Goal: Transaction & Acquisition: Purchase product/service

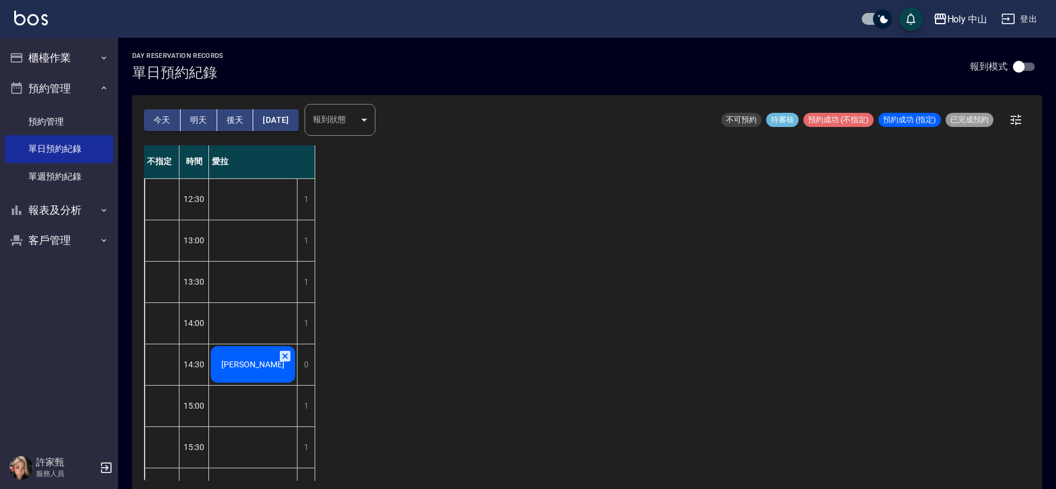
scroll to position [3, 0]
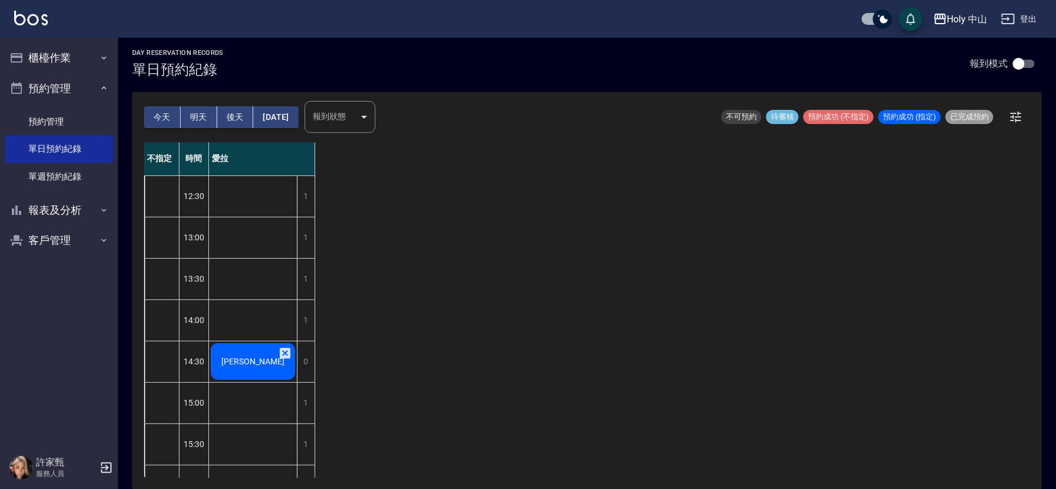
click at [243, 357] on span "[PERSON_NAME]" at bounding box center [253, 361] width 68 height 9
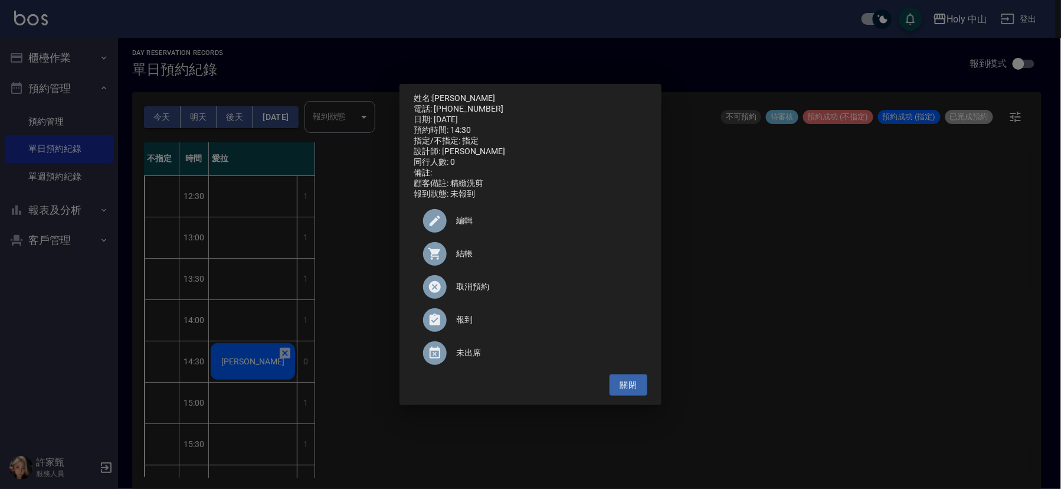
click at [466, 260] on span "結帳" at bounding box center [547, 253] width 182 height 12
click at [820, 297] on div "姓名: [PERSON_NAME] 電話: [PHONE_NUMBER] 日期: [DATE] 預約時間: 14:30 指定/不指定: 指定 設計師: 愛拉 …" at bounding box center [530, 244] width 1061 height 489
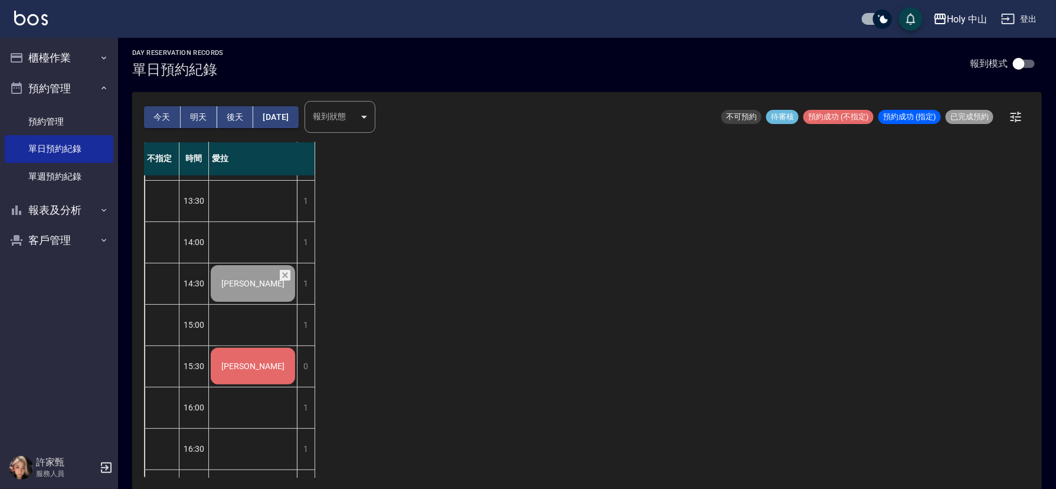
scroll to position [18, 0]
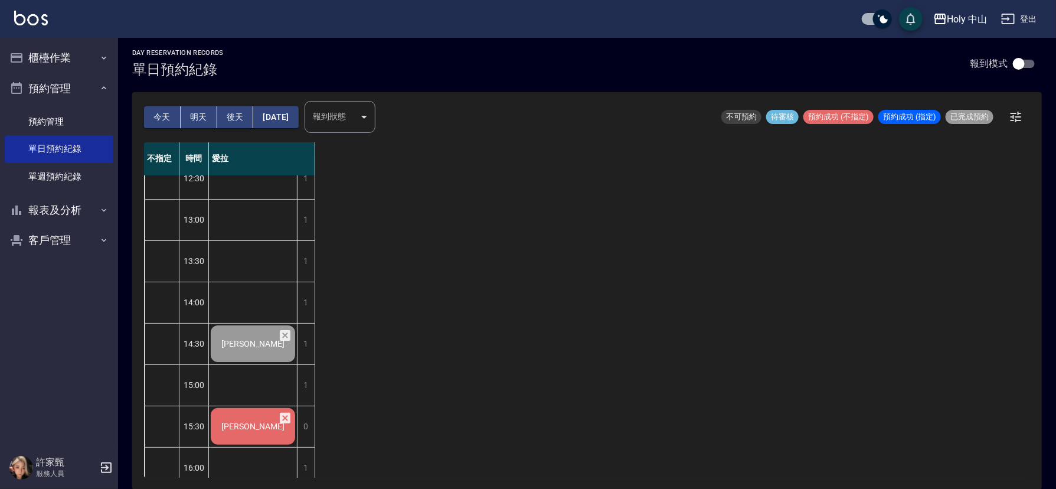
click at [196, 114] on button "明天" at bounding box center [199, 117] width 37 height 22
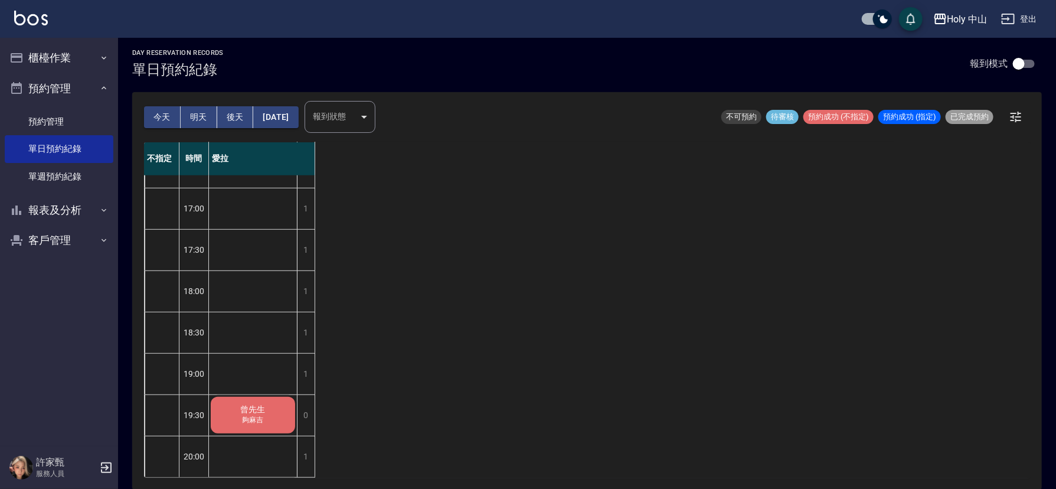
scroll to position [18, 0]
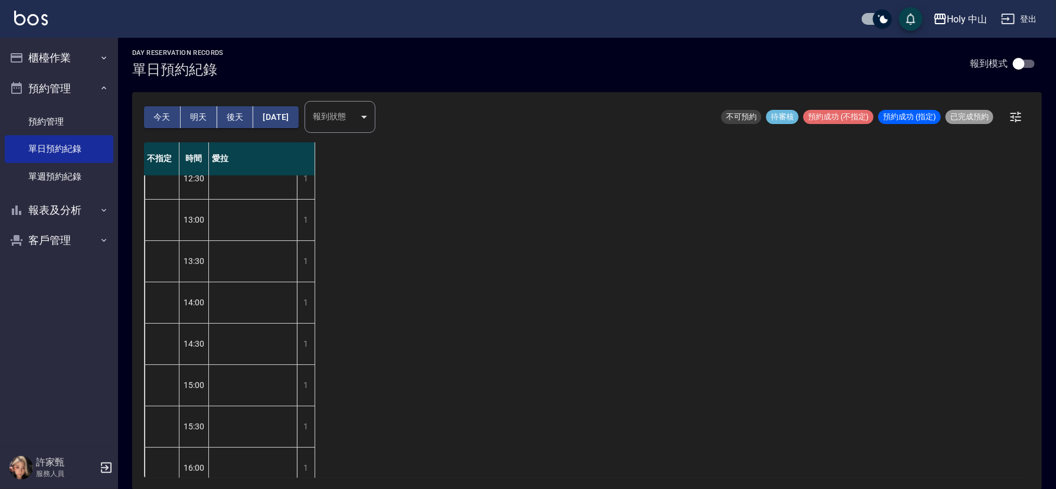
click at [164, 117] on button "今天" at bounding box center [162, 117] width 37 height 22
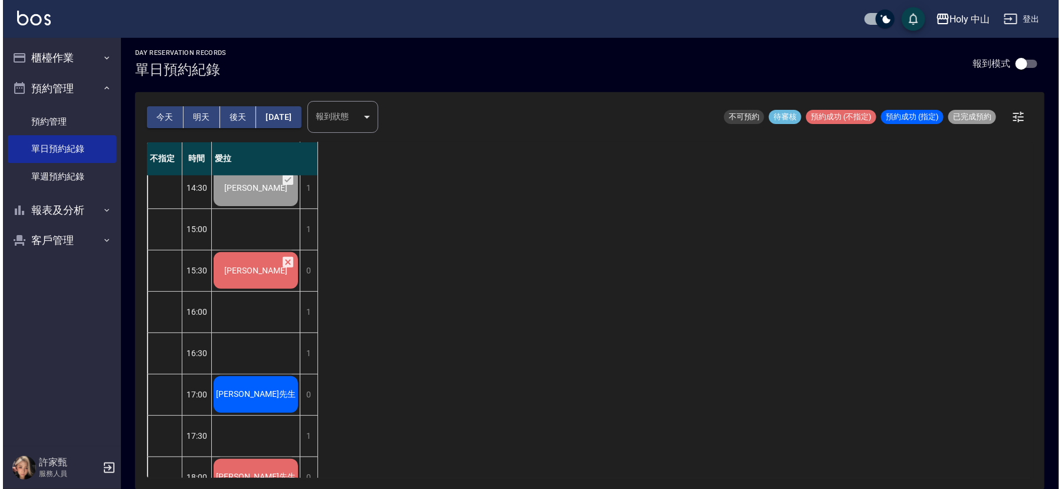
scroll to position [177, 0]
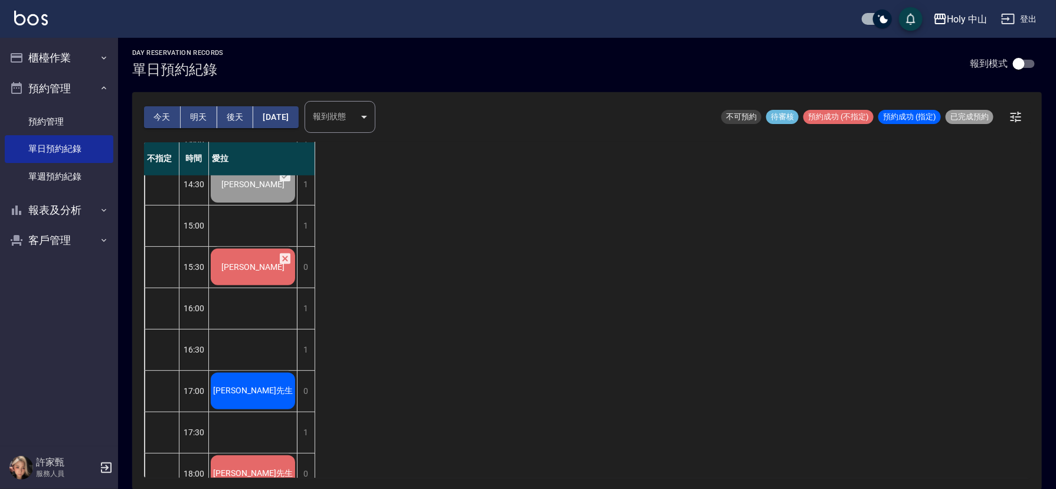
click at [261, 189] on span "蕭先生" at bounding box center [253, 183] width 68 height 9
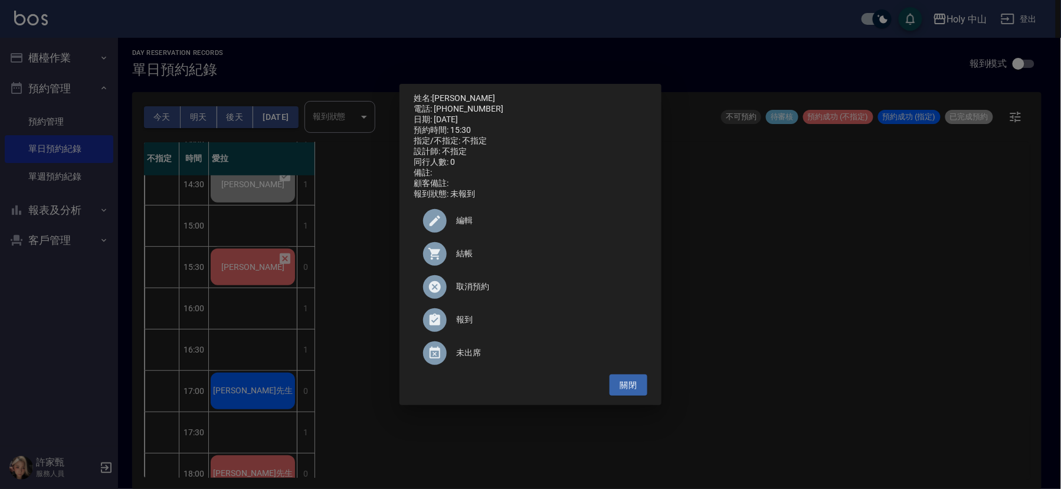
click at [463, 259] on span "結帳" at bounding box center [547, 253] width 182 height 12
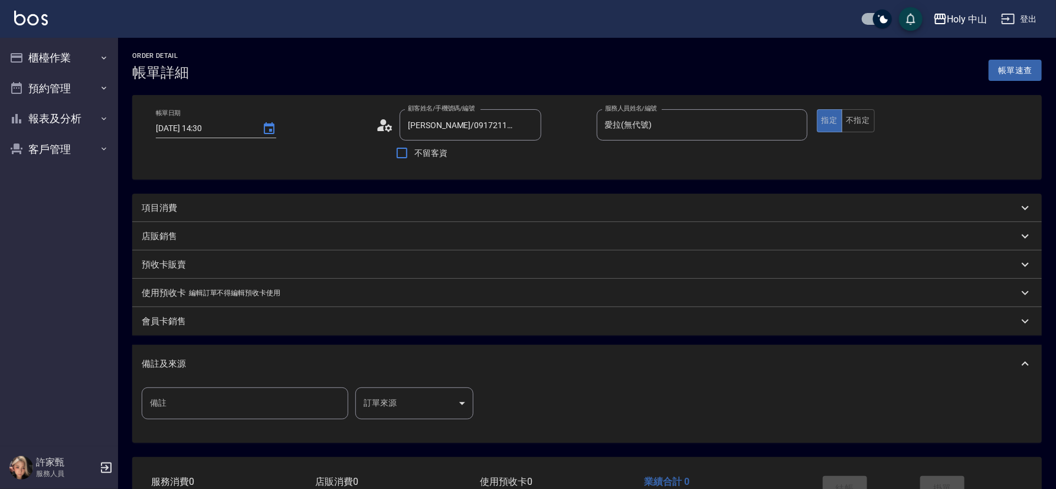
click at [340, 207] on div "項目消費" at bounding box center [580, 208] width 877 height 12
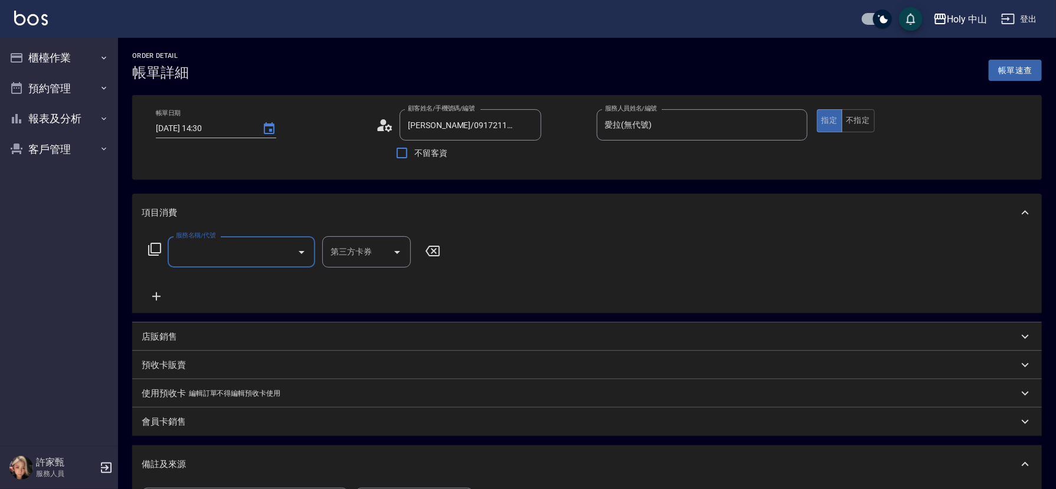
click at [256, 255] on input "服務名稱/代號" at bounding box center [232, 251] width 119 height 21
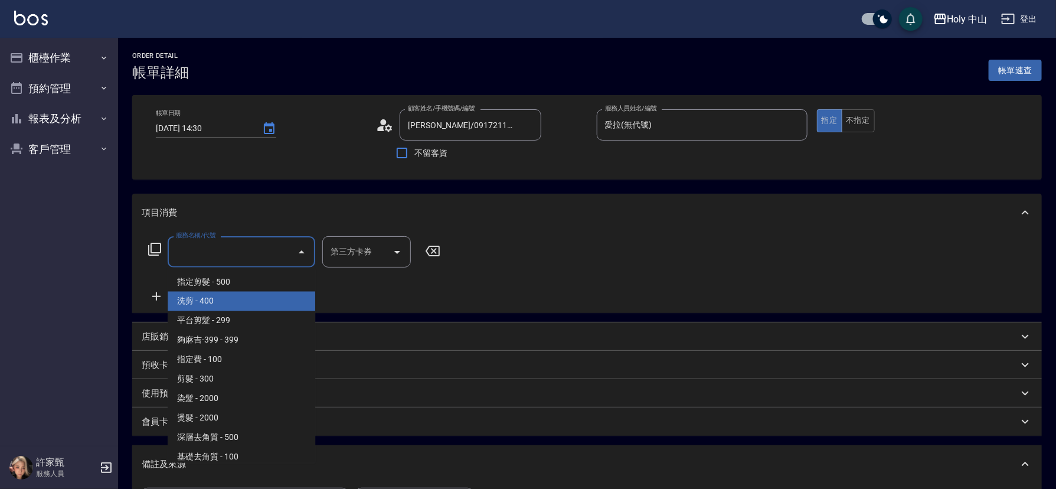
click at [238, 304] on span "洗剪 - 400" at bounding box center [242, 301] width 148 height 19
type input "洗剪(3)"
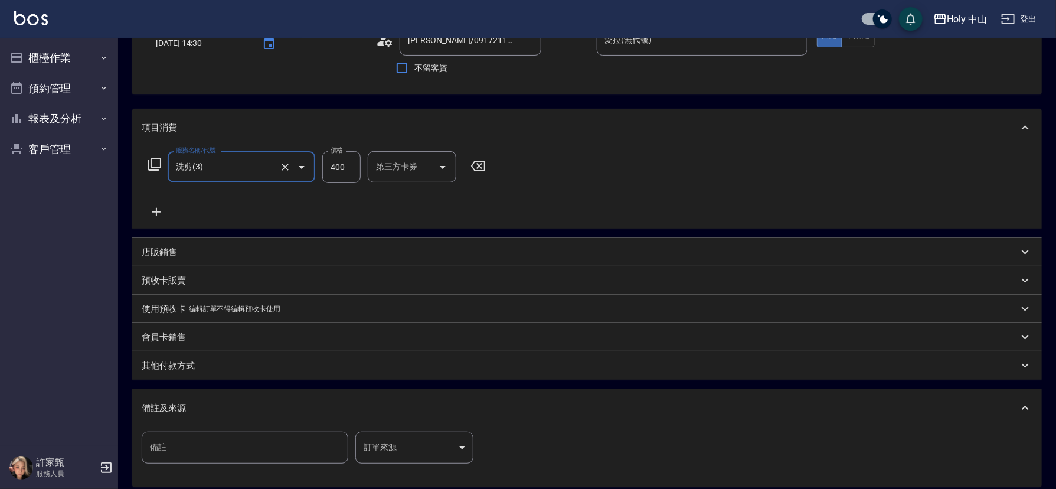
scroll to position [177, 0]
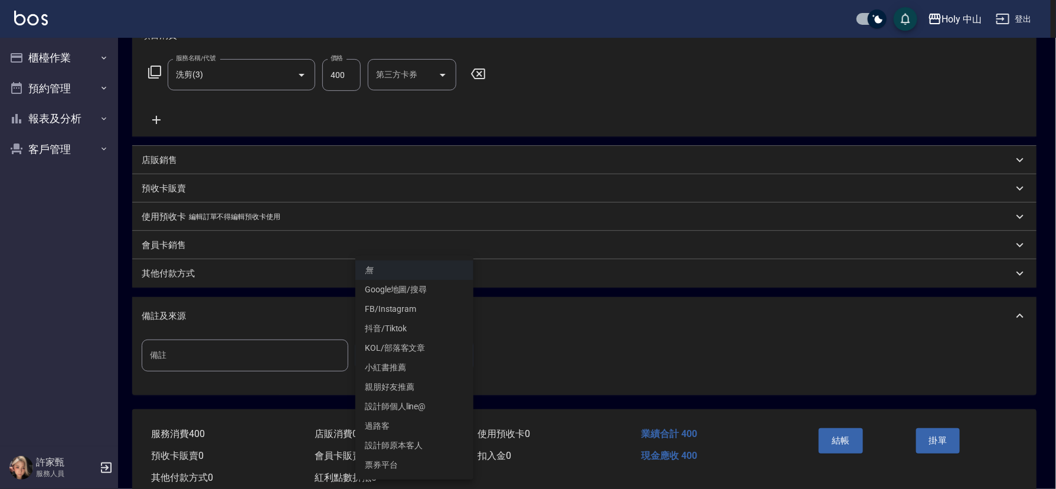
click at [414, 360] on body "Holy 中山 登出 櫃檯作業 打帳單 帳單列表 營業儀表板 現場電腦打卡 預約管理 預約管理 單日預約紀錄 單週預約紀錄 報表及分析 報表目錄 店家日報表 …" at bounding box center [528, 170] width 1056 height 694
click at [415, 444] on li "設計師原本客人" at bounding box center [414, 445] width 118 height 19
type input "設計師原本客人"
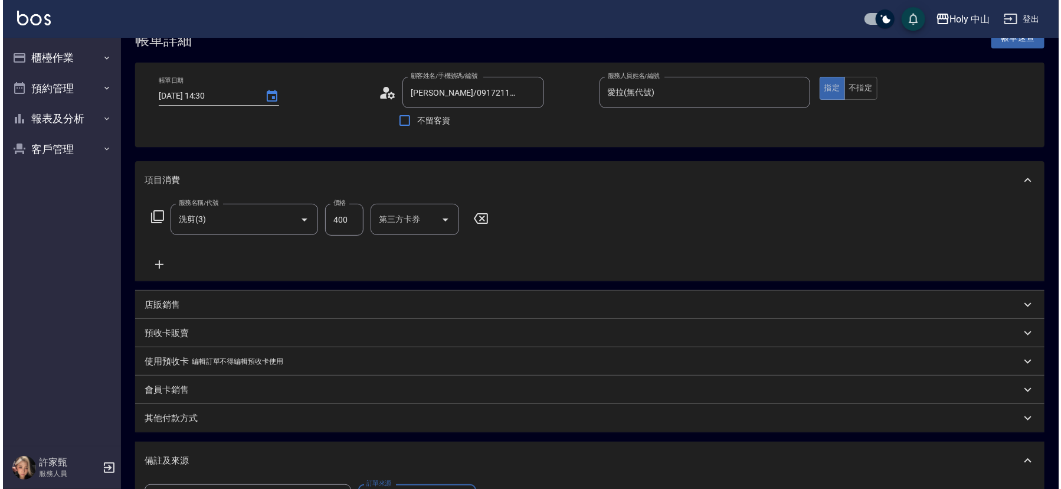
scroll to position [210, 0]
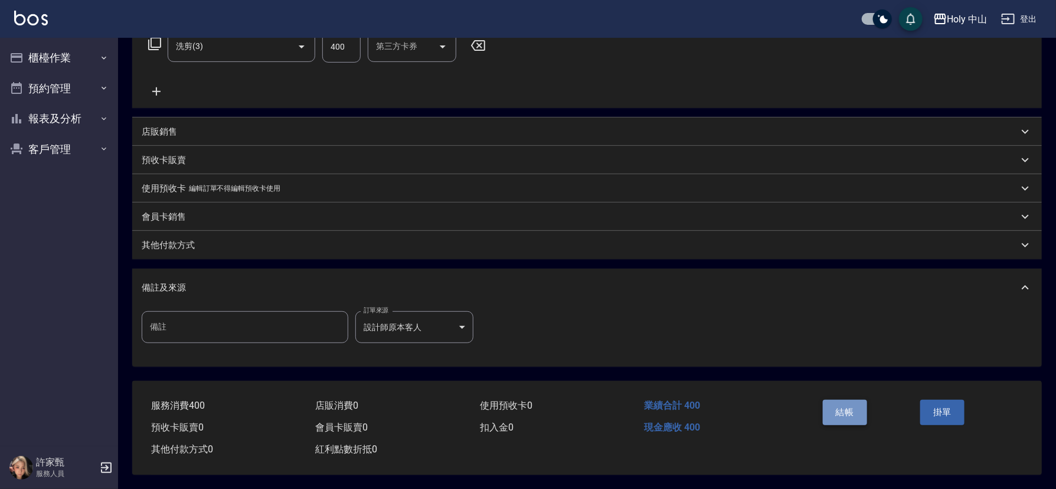
click at [839, 400] on button "結帳" at bounding box center [845, 412] width 44 height 25
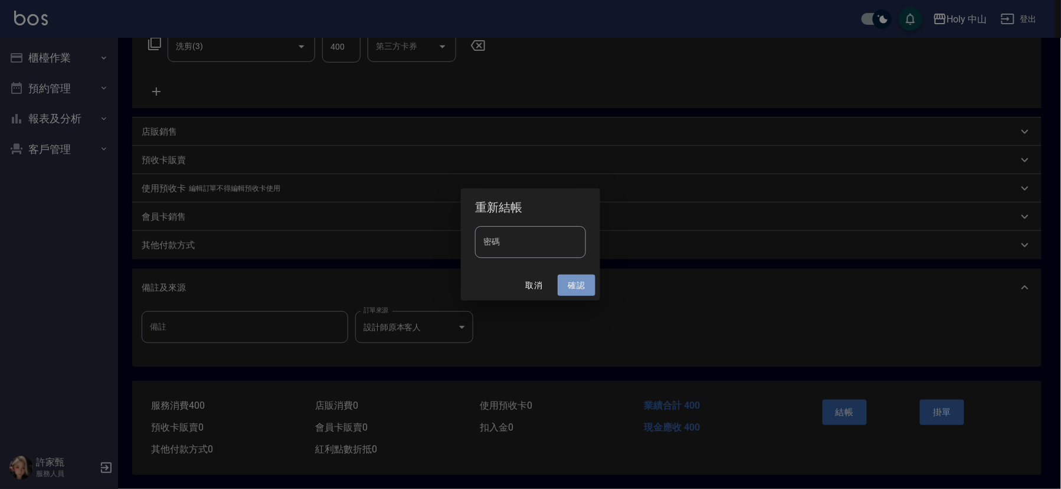
click at [574, 281] on button "確認" at bounding box center [577, 285] width 38 height 22
